Goal: Information Seeking & Learning: Learn about a topic

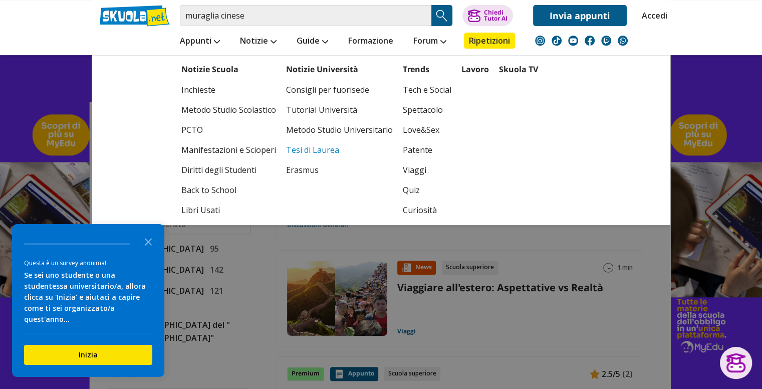
scroll to position [351, 0]
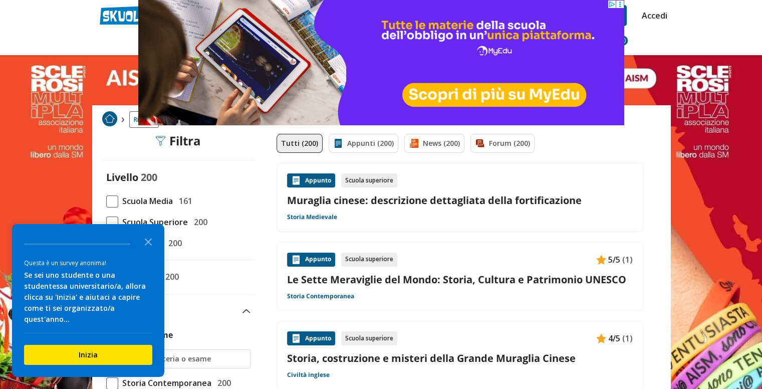
click at [446, 255] on div "Appunto Scuola superiore 5/5 (1)" at bounding box center [460, 260] width 346 height 14
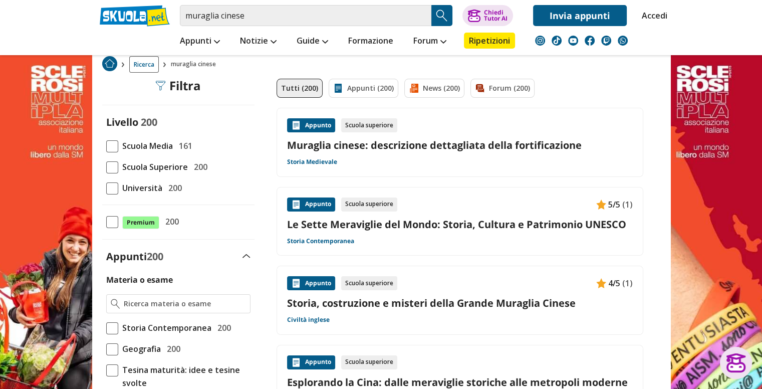
scroll to position [50, 0]
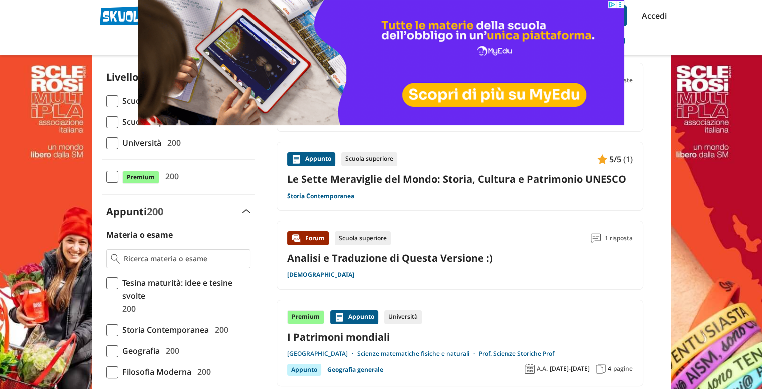
click at [390, 182] on link "Le Sette Meraviglie del Mondo: Storia, Cultura e Patrimonio UNESCO" at bounding box center [460, 179] width 346 height 14
